Goal: Task Accomplishment & Management: Manage account settings

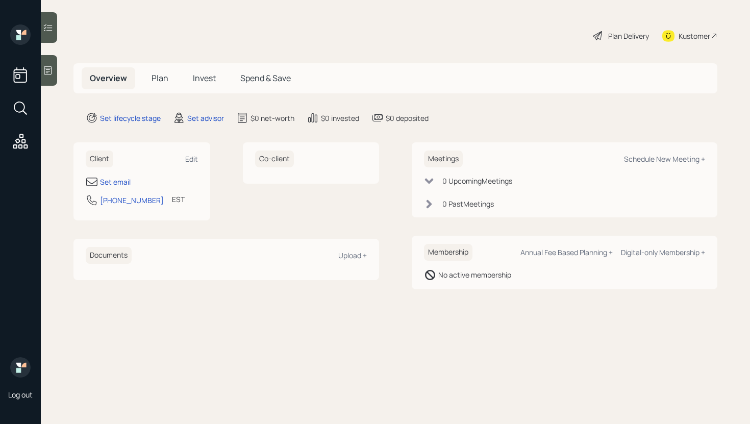
click at [190, 166] on div "Client Edit" at bounding box center [142, 159] width 112 height 17
click at [191, 158] on div "Edit" at bounding box center [191, 159] width 13 height 10
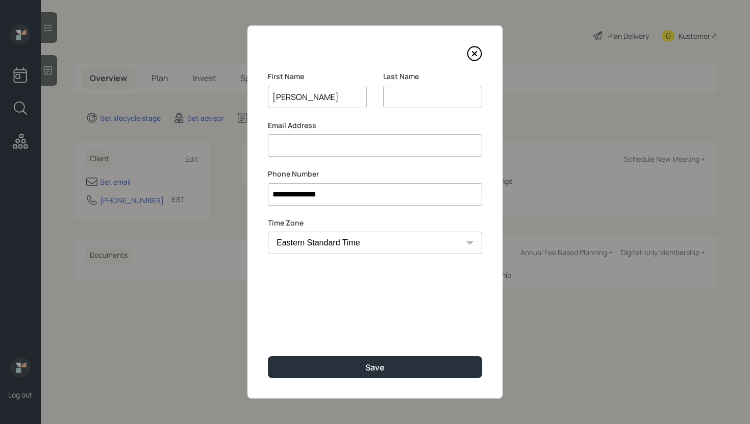
click at [312, 98] on input "[PERSON_NAME]" at bounding box center [317, 97] width 99 height 22
type input "[PERSON_NAME]"
click at [437, 100] on input at bounding box center [432, 97] width 99 height 22
paste input "[PERSON_NAME]"
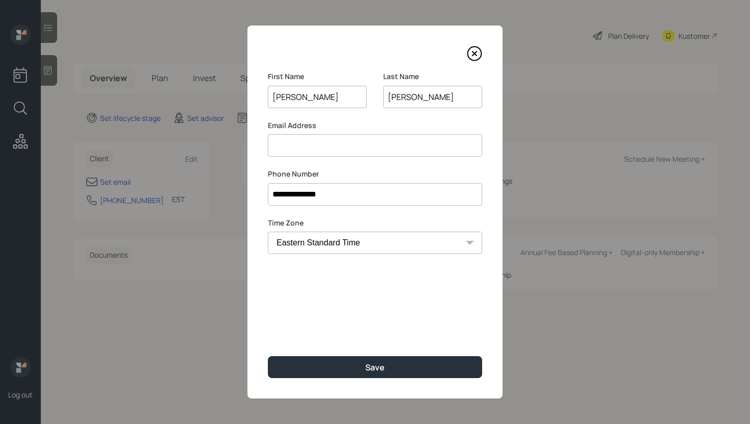
type input "[PERSON_NAME]"
click at [338, 136] on input at bounding box center [375, 145] width 214 height 22
click at [333, 103] on input "[PERSON_NAME]" at bounding box center [317, 97] width 99 height 22
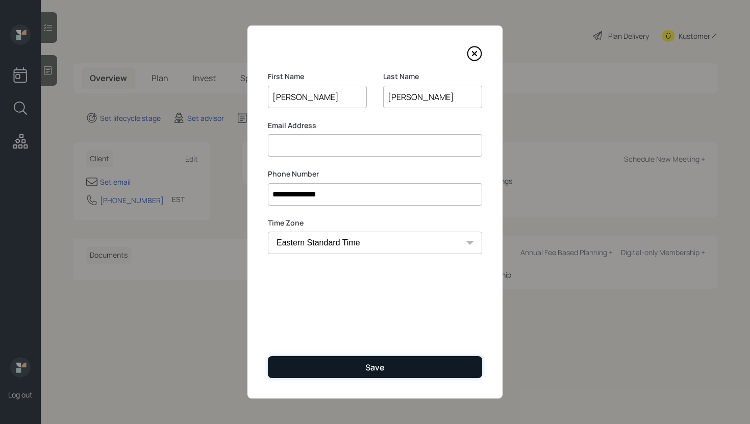
click at [367, 367] on div "Save" at bounding box center [374, 367] width 19 height 11
